Goal: Transaction & Acquisition: Purchase product/service

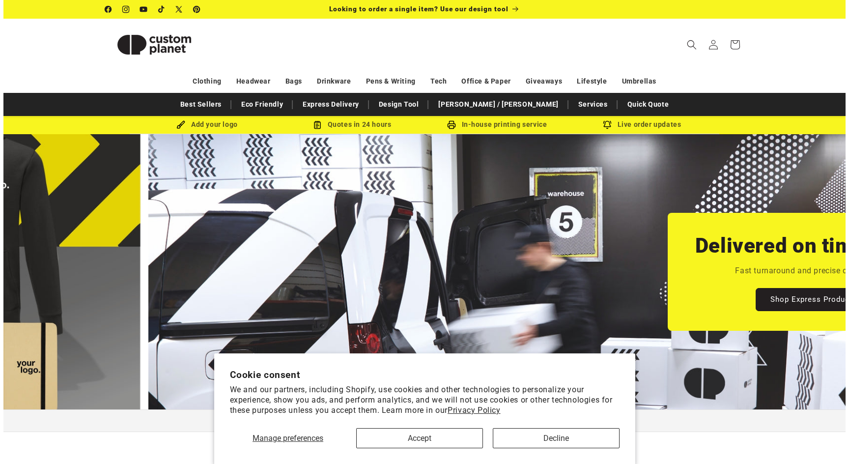
scroll to position [0, 842]
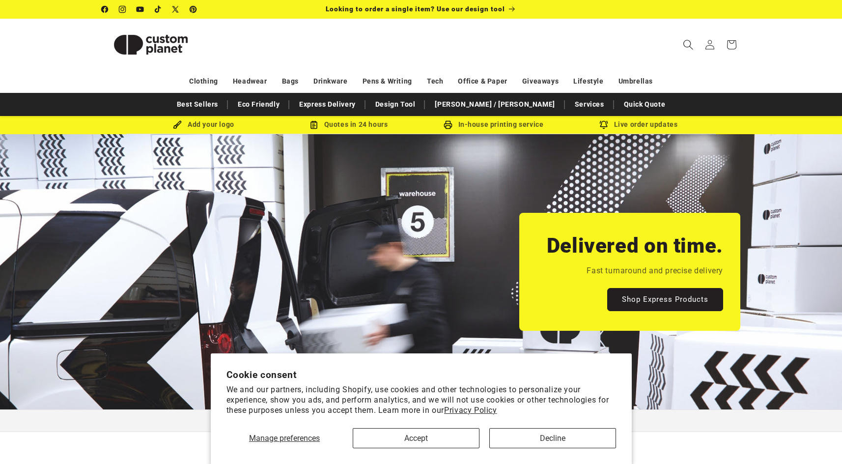
click at [689, 43] on icon "Search" at bounding box center [688, 44] width 10 height 10
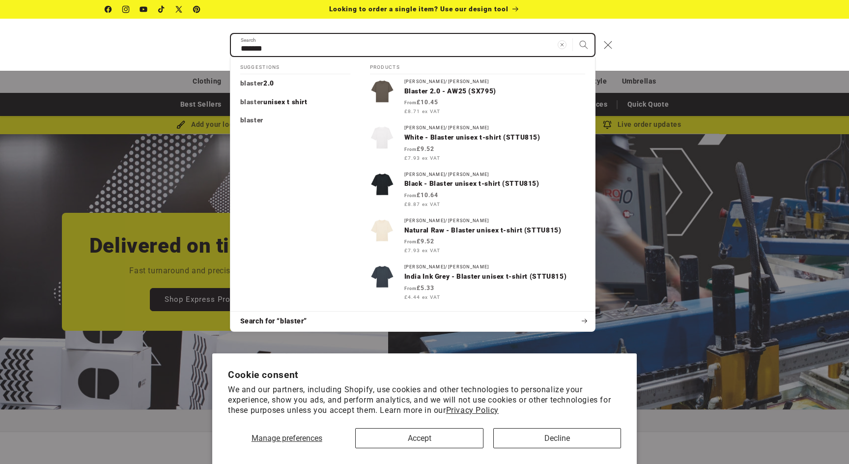
scroll to position [0, 1697]
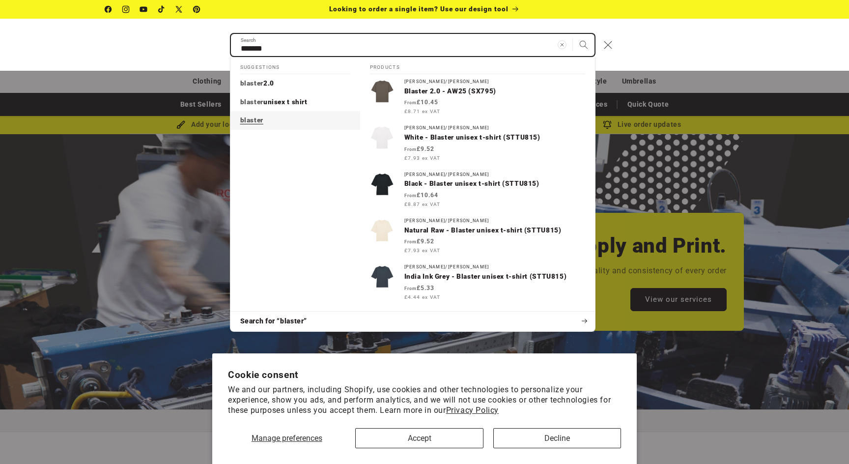
type input "*******"
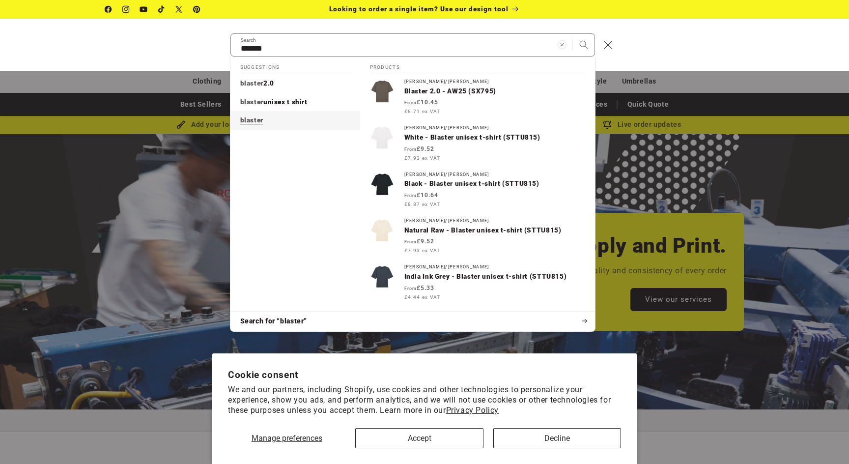
click at [282, 123] on link "blaster" at bounding box center [295, 120] width 130 height 19
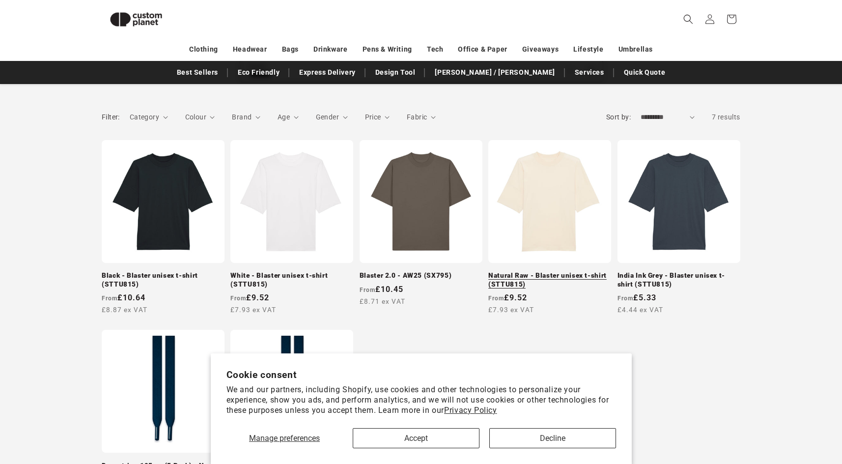
scroll to position [126, 0]
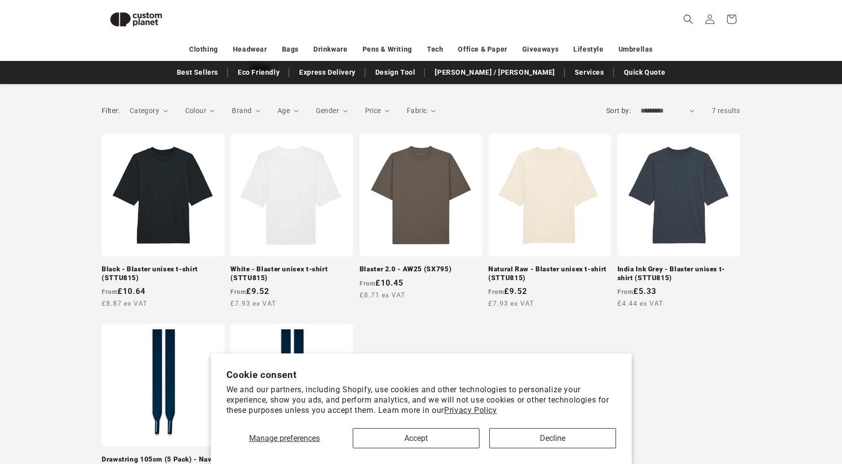
click at [409, 436] on button "Accept" at bounding box center [416, 438] width 127 height 20
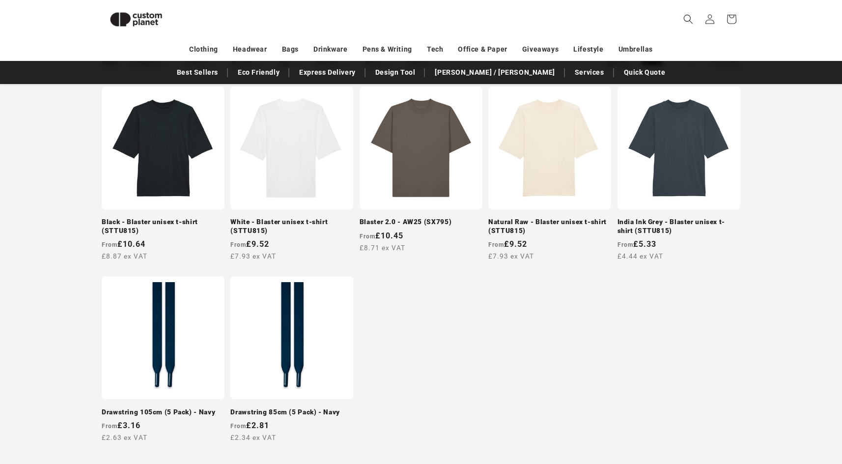
scroll to position [73, 0]
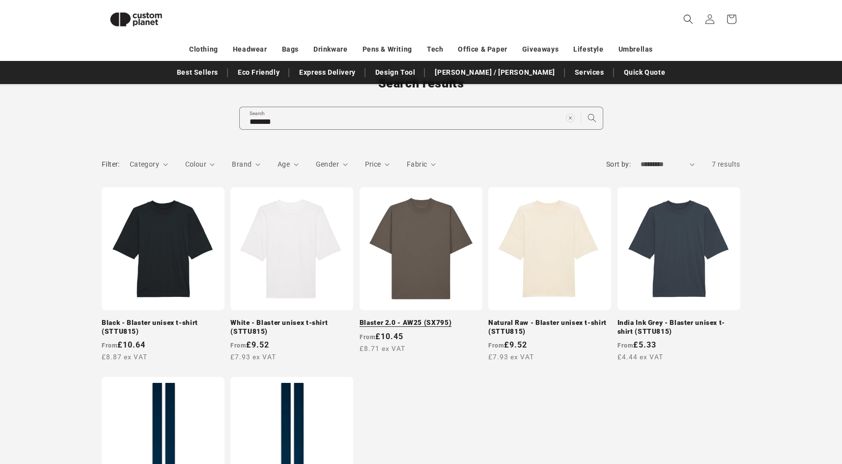
click at [419, 318] on link "Blaster 2.0 - AW25 (SX795)" at bounding box center [420, 322] width 123 height 9
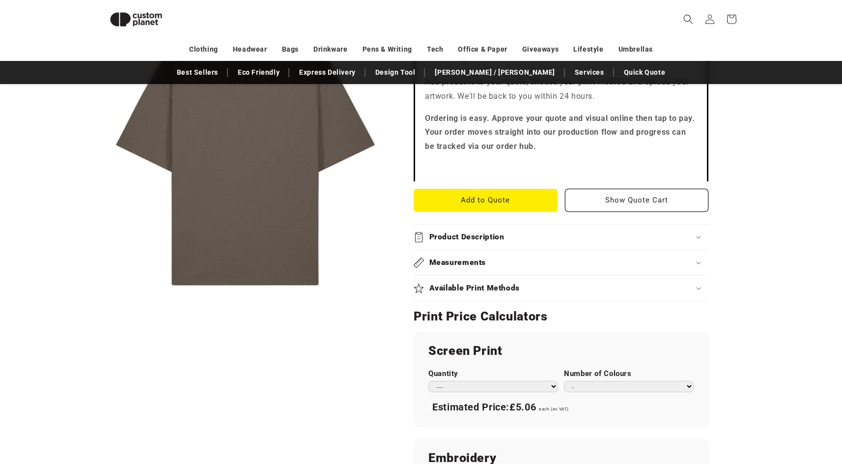
scroll to position [359, 0]
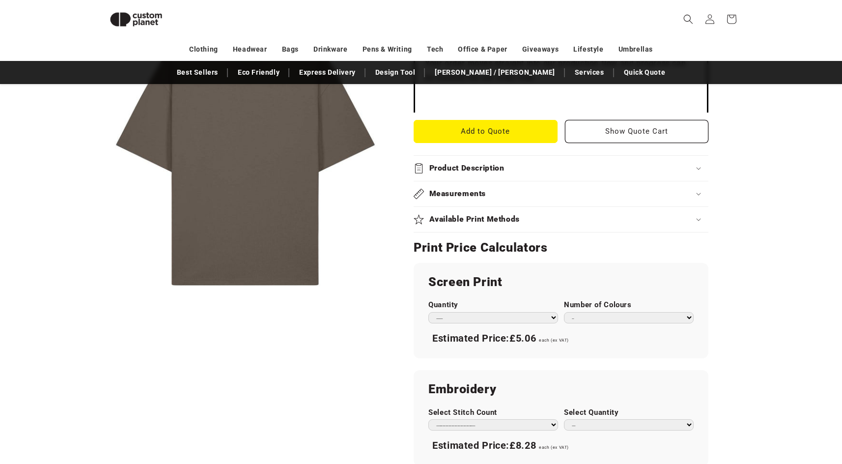
click at [376, 350] on div "Skip to product information Open media 1 in modal 1 / of 1" at bounding box center [245, 241] width 287 height 925
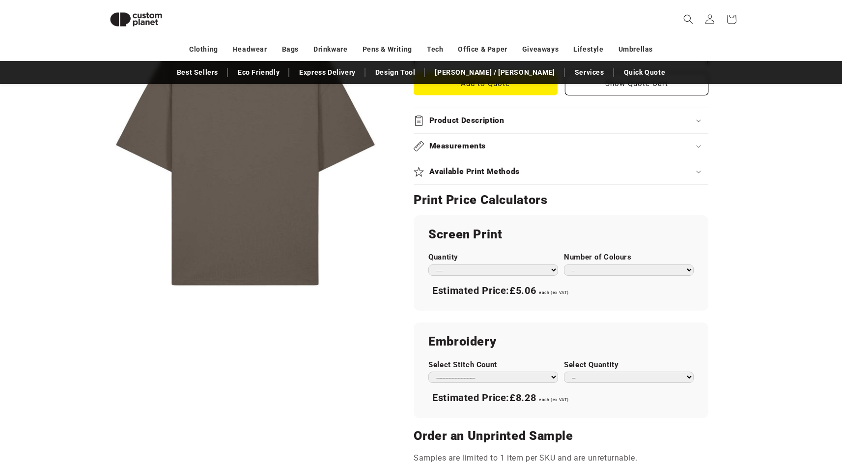
scroll to position [450, 0]
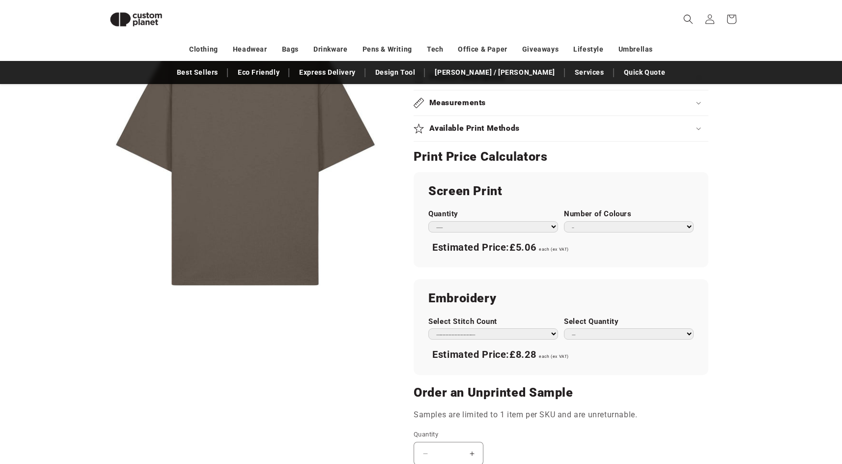
click at [377, 349] on div "Skip to product information Open media 1 in modal 1 / of 1" at bounding box center [245, 150] width 287 height 925
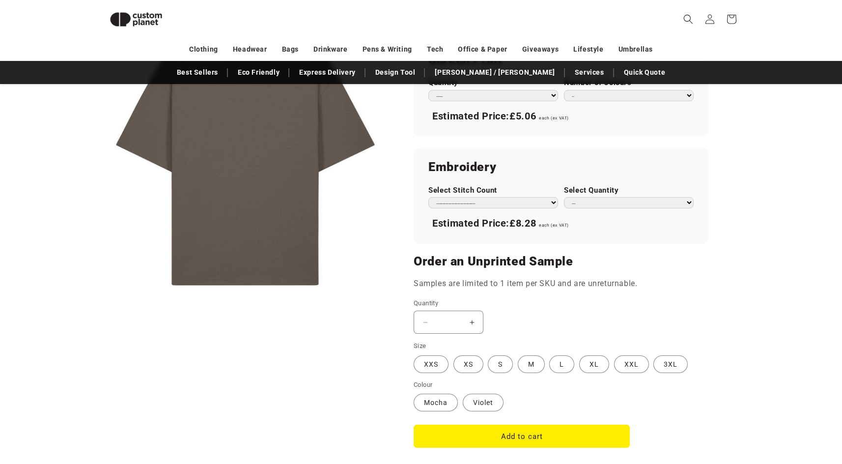
scroll to position [605, 0]
